Goal: Transaction & Acquisition: Purchase product/service

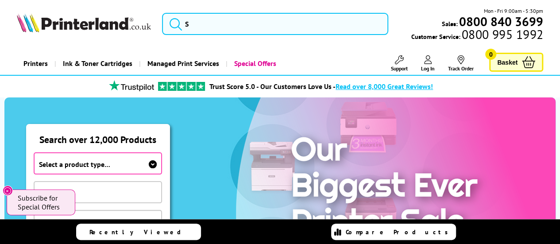
click at [136, 162] on span "Select a product type…" at bounding box center [98, 163] width 129 height 22
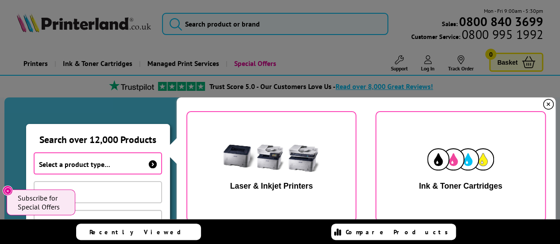
click at [262, 193] on button "Laser & Inkjet Printers" at bounding box center [271, 166] width 170 height 111
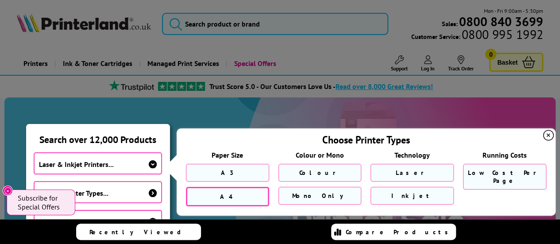
click at [245, 194] on link "A4" at bounding box center [227, 196] width 83 height 19
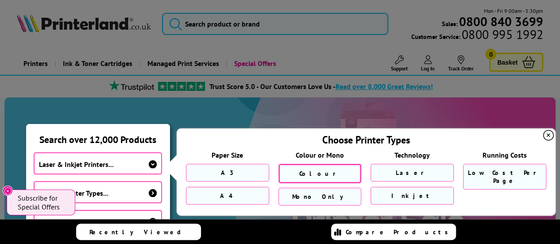
click at [328, 176] on span "Colour" at bounding box center [320, 174] width 42 height 8
click at [399, 176] on link "Laser" at bounding box center [412, 173] width 83 height 19
click at [6, 192] on icon "Close" at bounding box center [7, 190] width 7 height 7
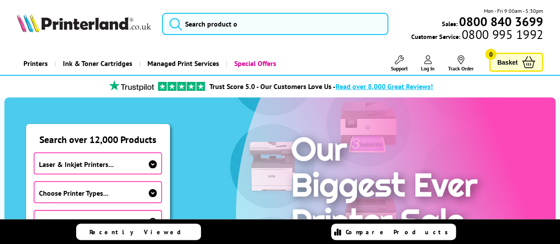
click at [95, 197] on span "Choose Printer Types..." at bounding box center [98, 192] width 129 height 22
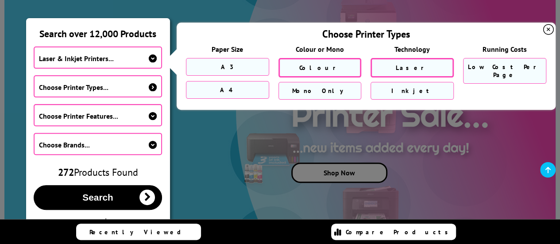
scroll to position [114, 0]
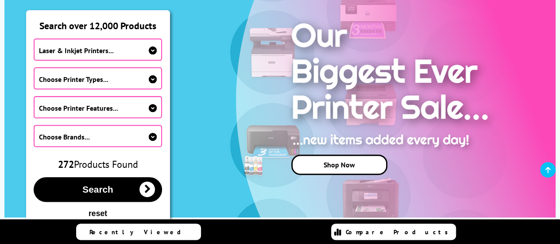
click at [142, 74] on span "Choose Printer Types..." at bounding box center [98, 78] width 129 height 22
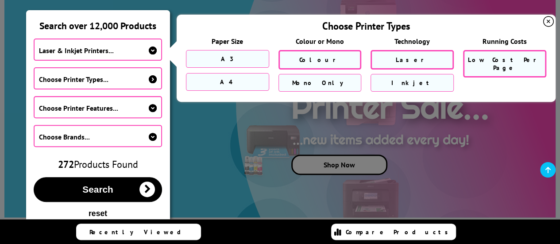
click at [515, 57] on span "Low Cost Per Page" at bounding box center [505, 64] width 74 height 16
click at [502, 66] on link "Low Cost Per Page" at bounding box center [504, 63] width 83 height 27
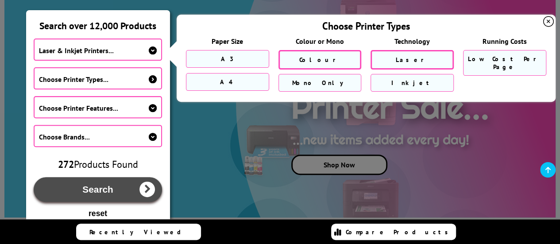
click at [96, 188] on span "Search" at bounding box center [97, 189] width 31 height 11
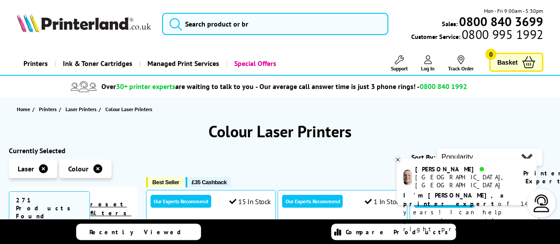
click at [531, 153] on select "Popularity Rating Price - Low to High Price - High to Low Running Costs - Low t…" at bounding box center [489, 157] width 105 height 18
select select "Price Ascending"
click at [437, 148] on select "Popularity Rating Price - Low to High Price - High to Low Running Costs - Low t…" at bounding box center [489, 157] width 105 height 18
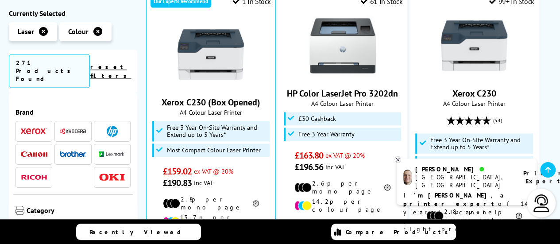
scroll to position [537, 0]
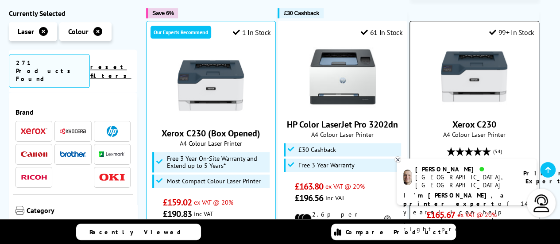
click at [481, 69] on img at bounding box center [474, 76] width 66 height 66
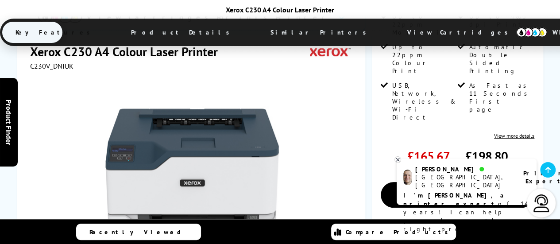
scroll to position [254, 0]
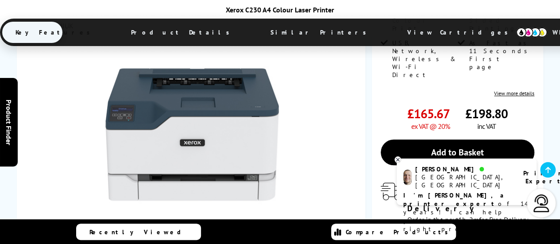
scroll to position [250, 0]
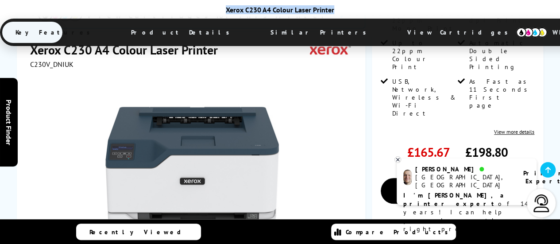
drag, startPoint x: 336, startPoint y: 11, endPoint x: 227, endPoint y: 11, distance: 108.5
click at [227, 11] on div "Xerox C230 A4 Colour Laser Printer" at bounding box center [280, 9] width 560 height 9
copy div "Xerox C230 A4 Colour Laser Printer"
